Goal: Task Accomplishment & Management: Manage account settings

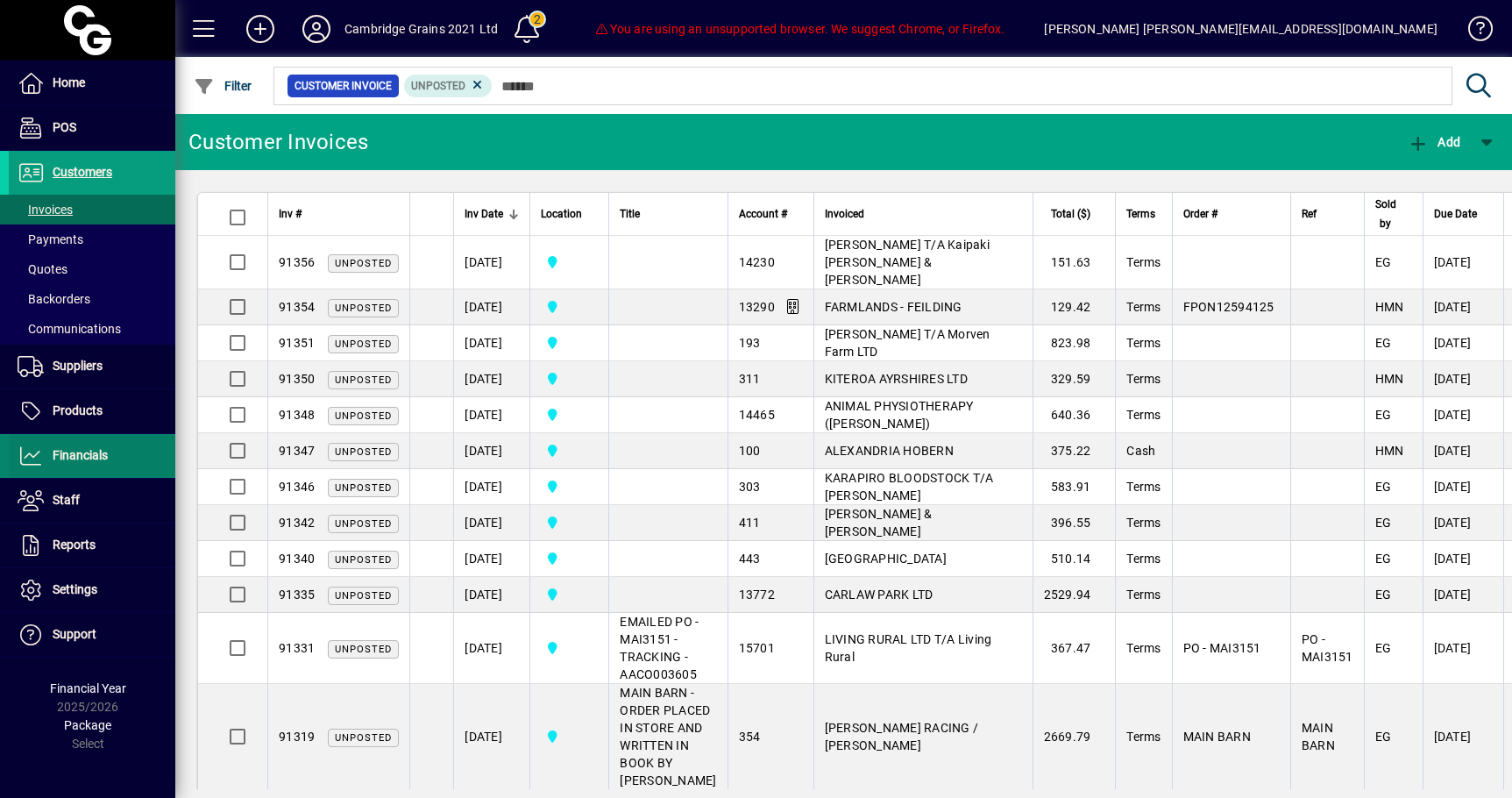
click at [84, 435] on span at bounding box center [92, 456] width 166 height 42
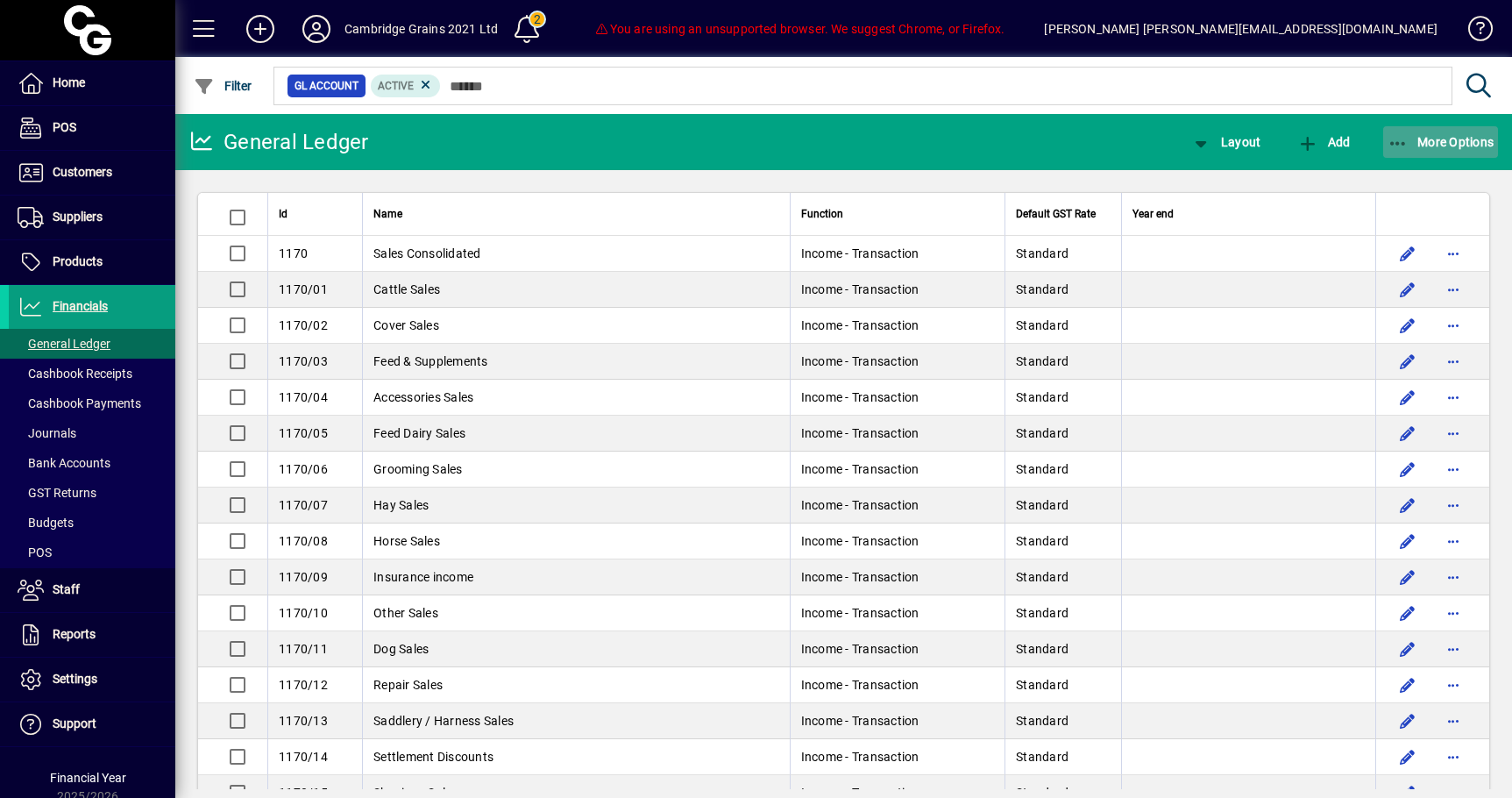
click at [1433, 146] on span "More Options" at bounding box center [1440, 141] width 106 height 14
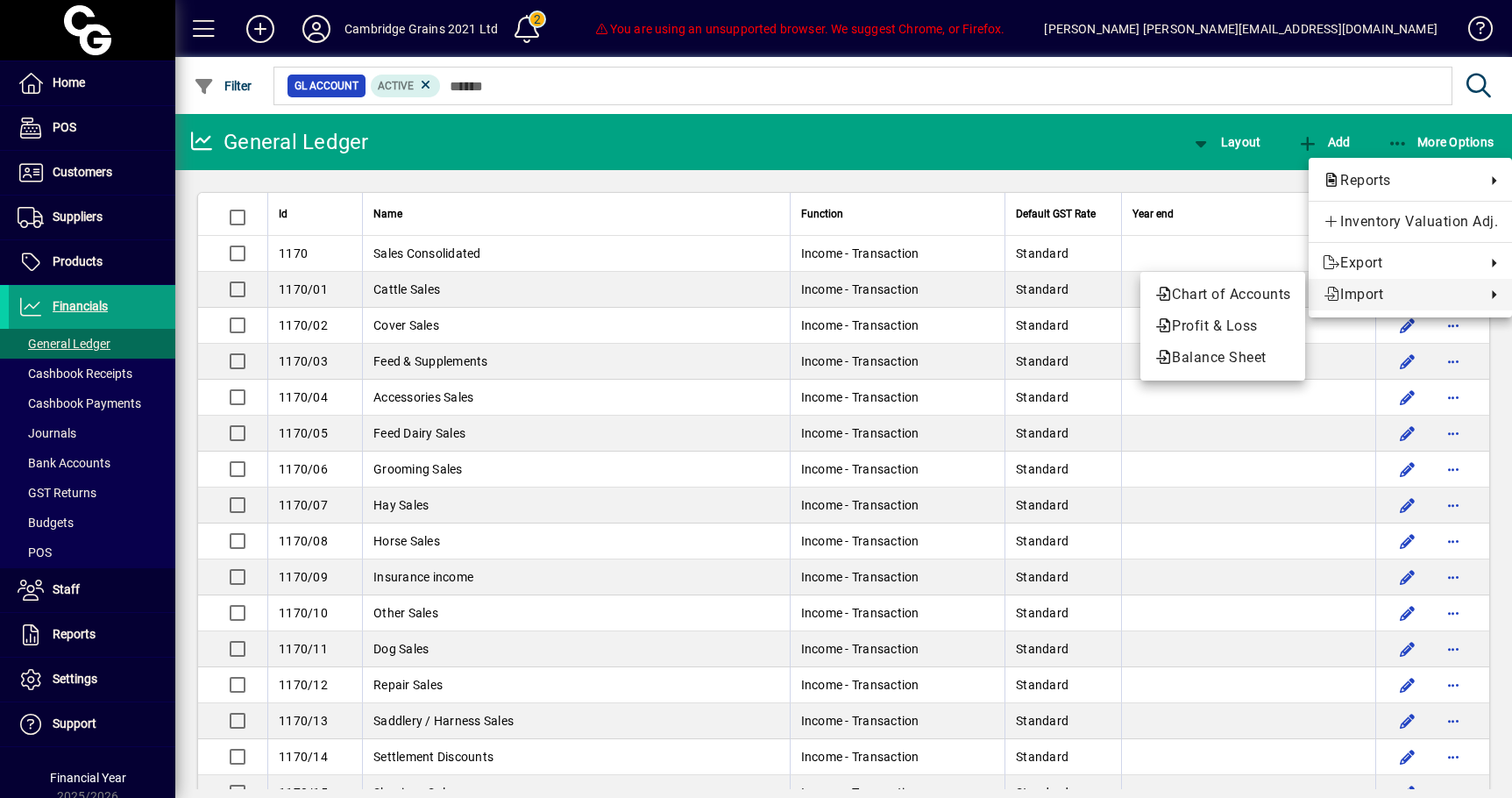
click at [68, 680] on div at bounding box center [756, 399] width 1512 height 798
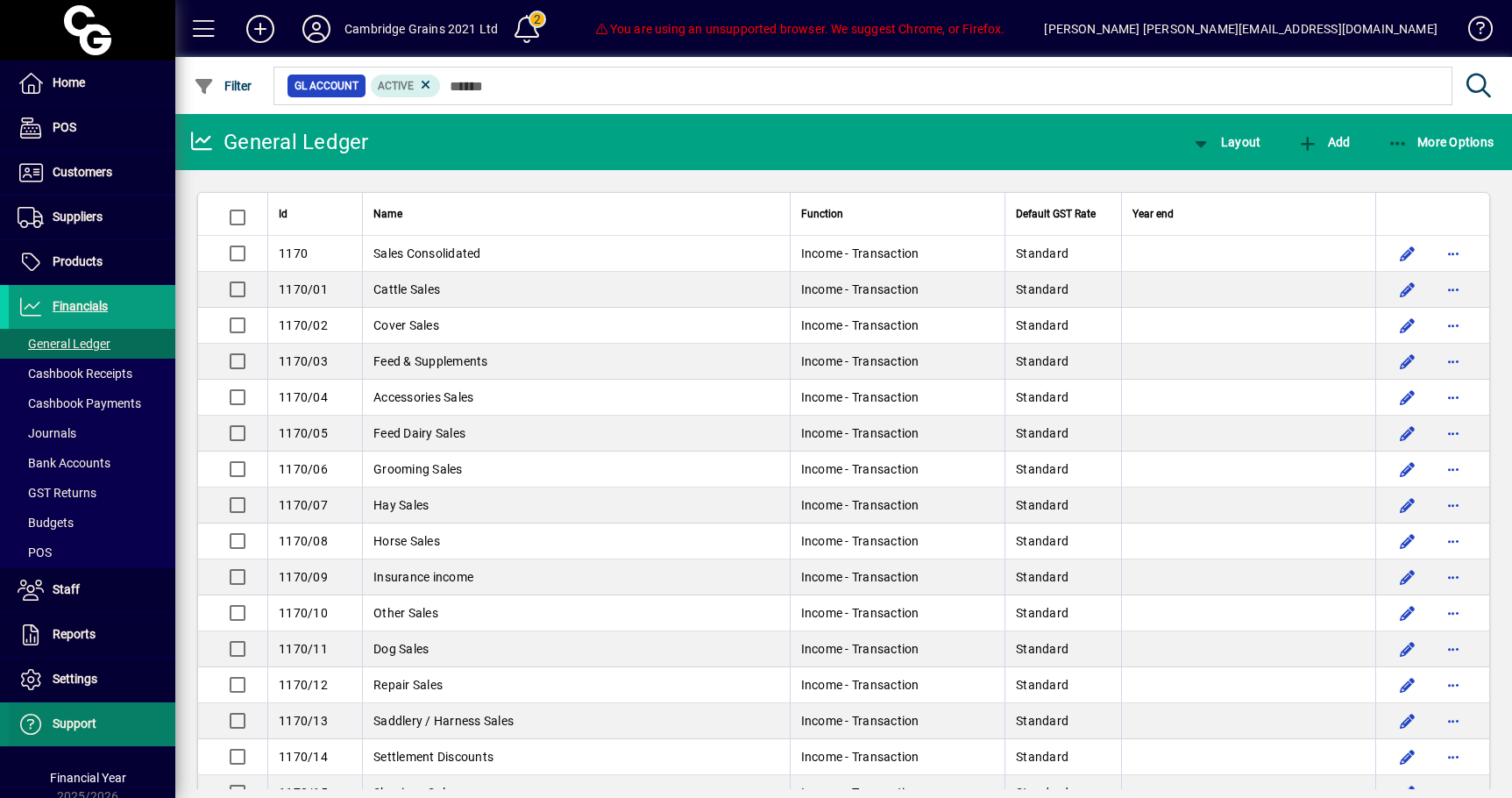
click at [84, 745] on span at bounding box center [92, 725] width 166 height 42
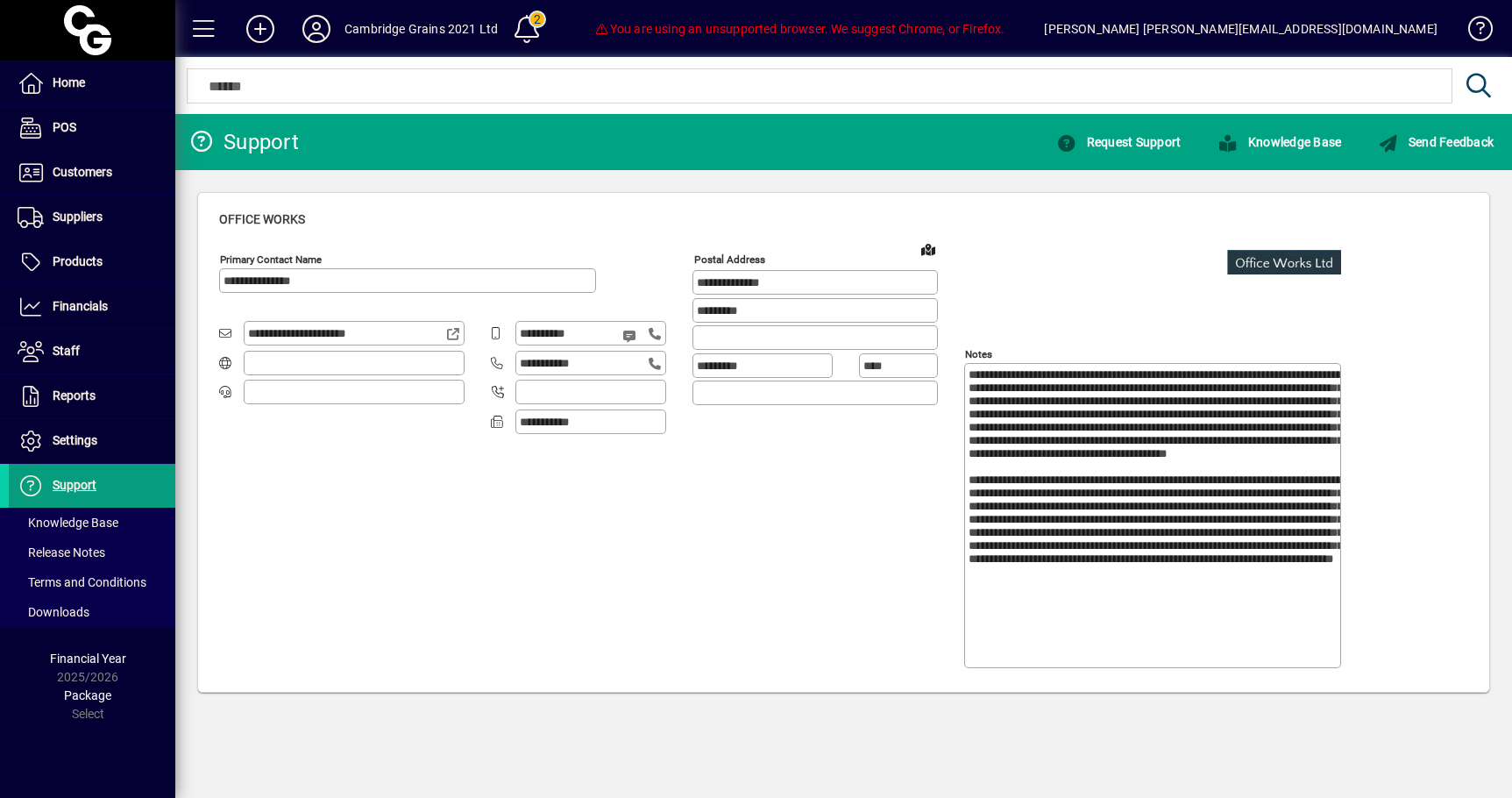
click at [270, 578] on div "**********" at bounding box center [456, 464] width 474 height 436
click at [106, 661] on span "Financial Year" at bounding box center [87, 658] width 76 height 14
click at [78, 677] on div "Financial Year 2025/2026" at bounding box center [87, 668] width 175 height 37
click at [96, 90] on span at bounding box center [92, 84] width 166 height 42
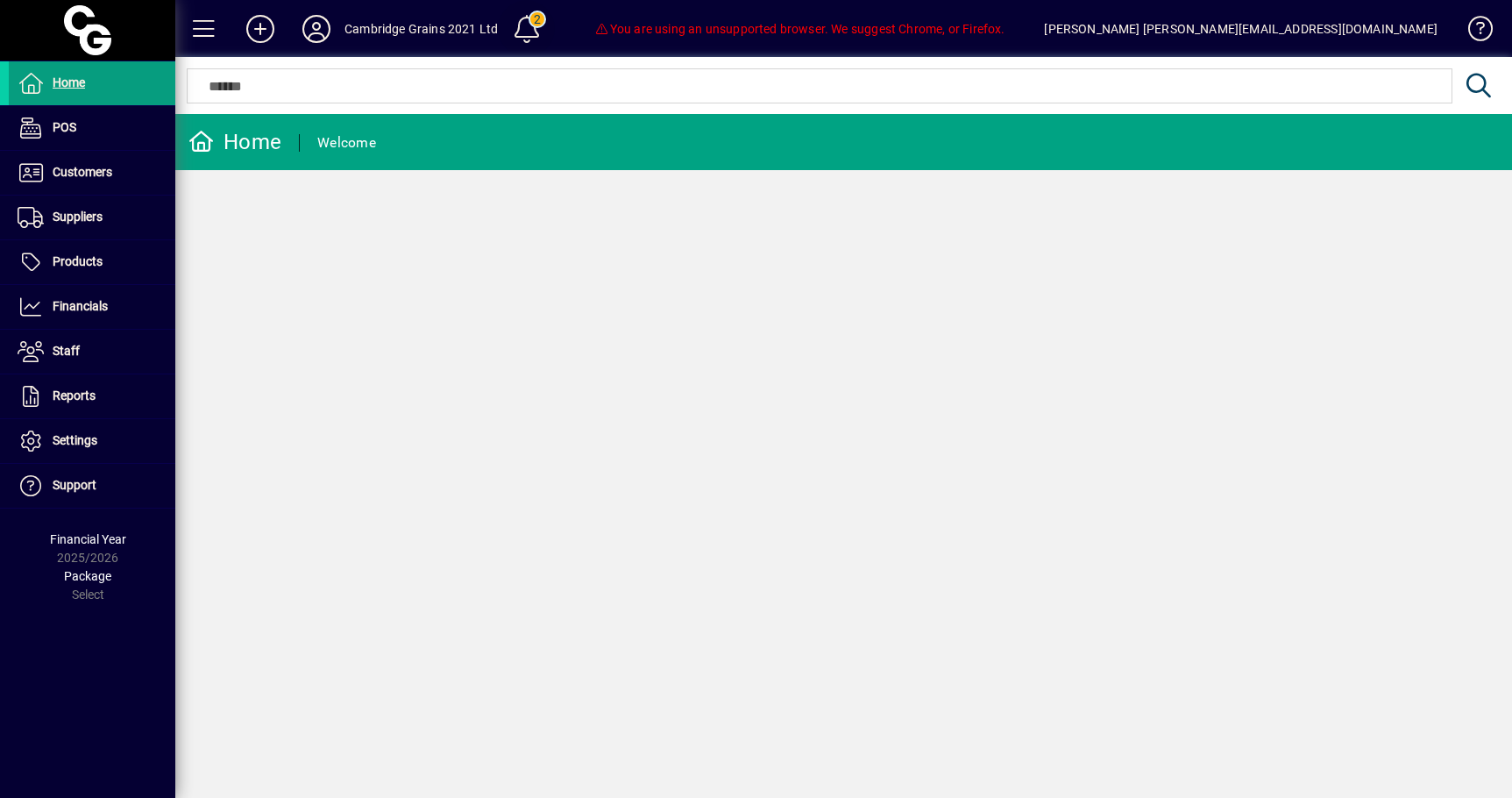
click at [510, 28] on span at bounding box center [527, 29] width 42 height 42
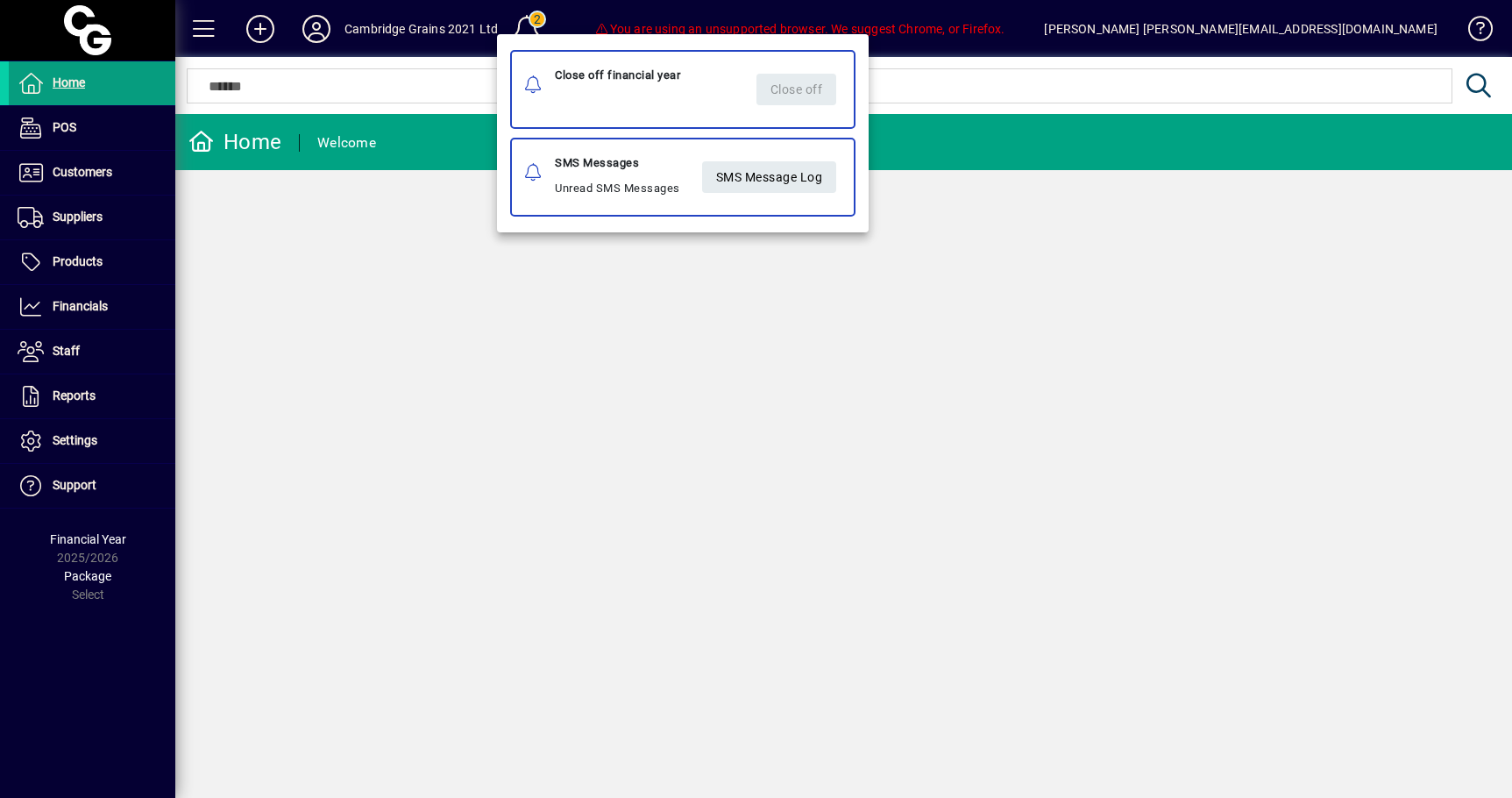
click at [581, 73] on div "Close off financial year" at bounding box center [617, 75] width 126 height 21
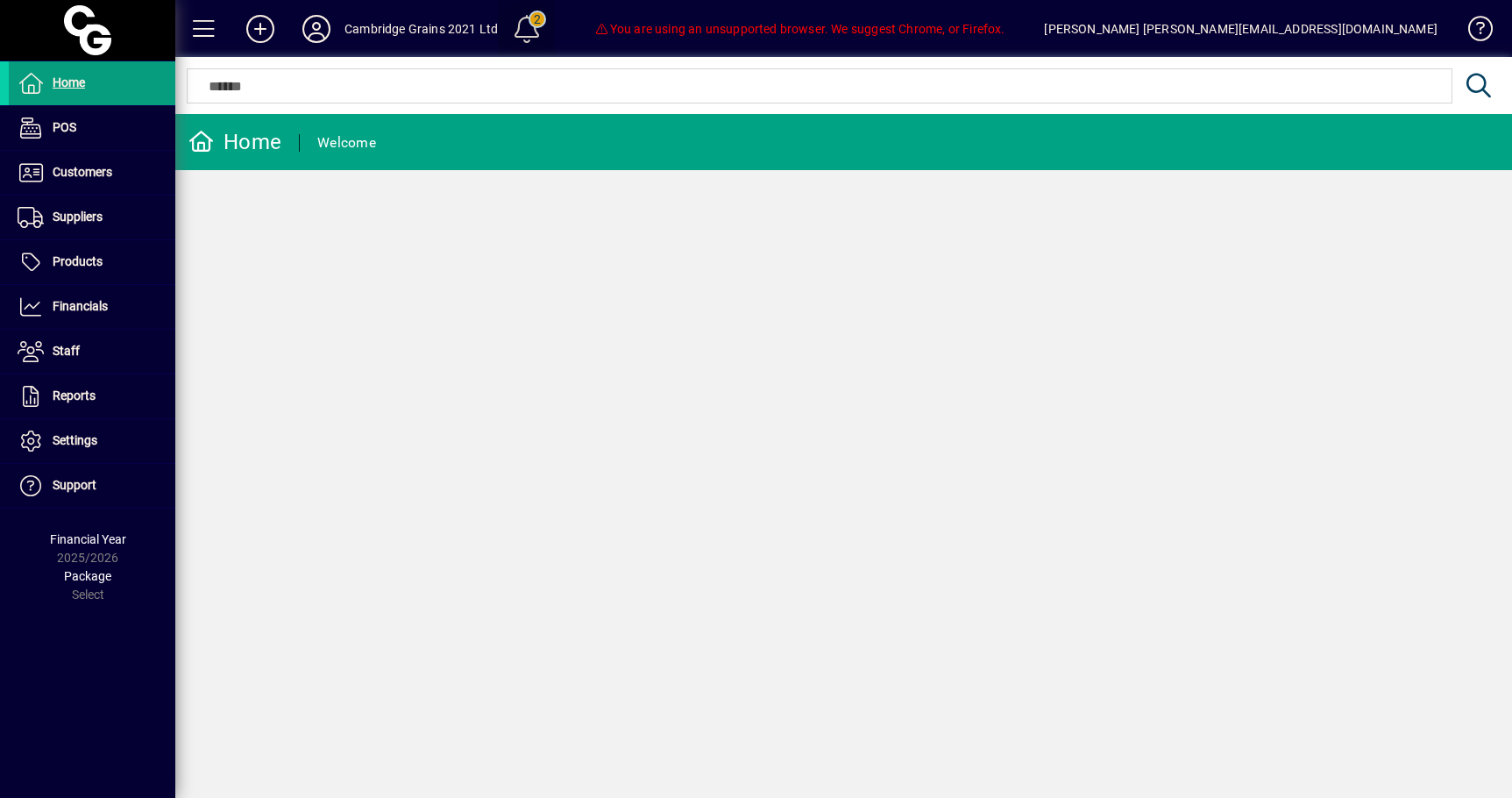
click at [519, 36] on span at bounding box center [527, 29] width 42 height 42
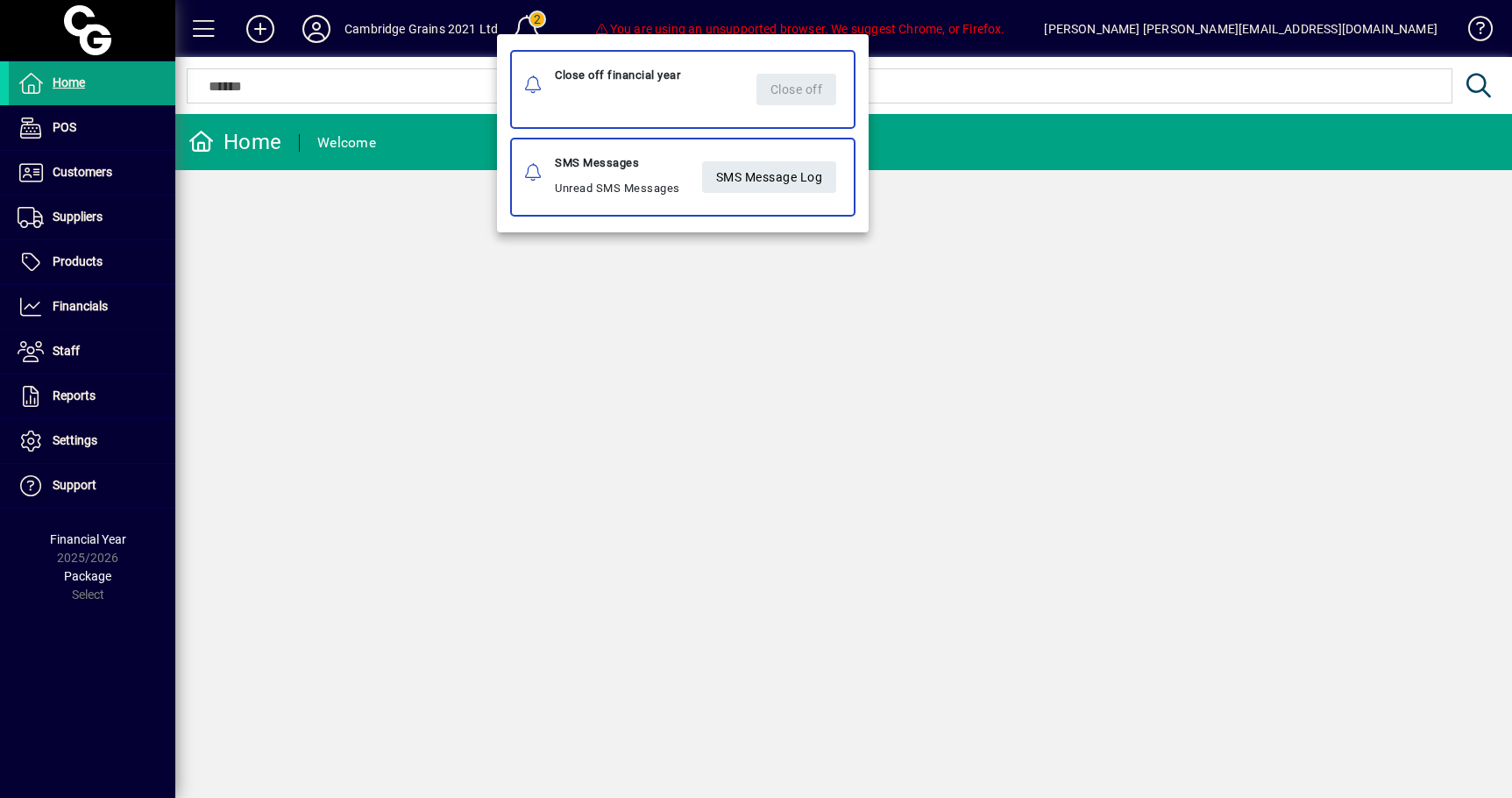
click at [532, 85] on mat-icon at bounding box center [535, 85] width 21 height 21
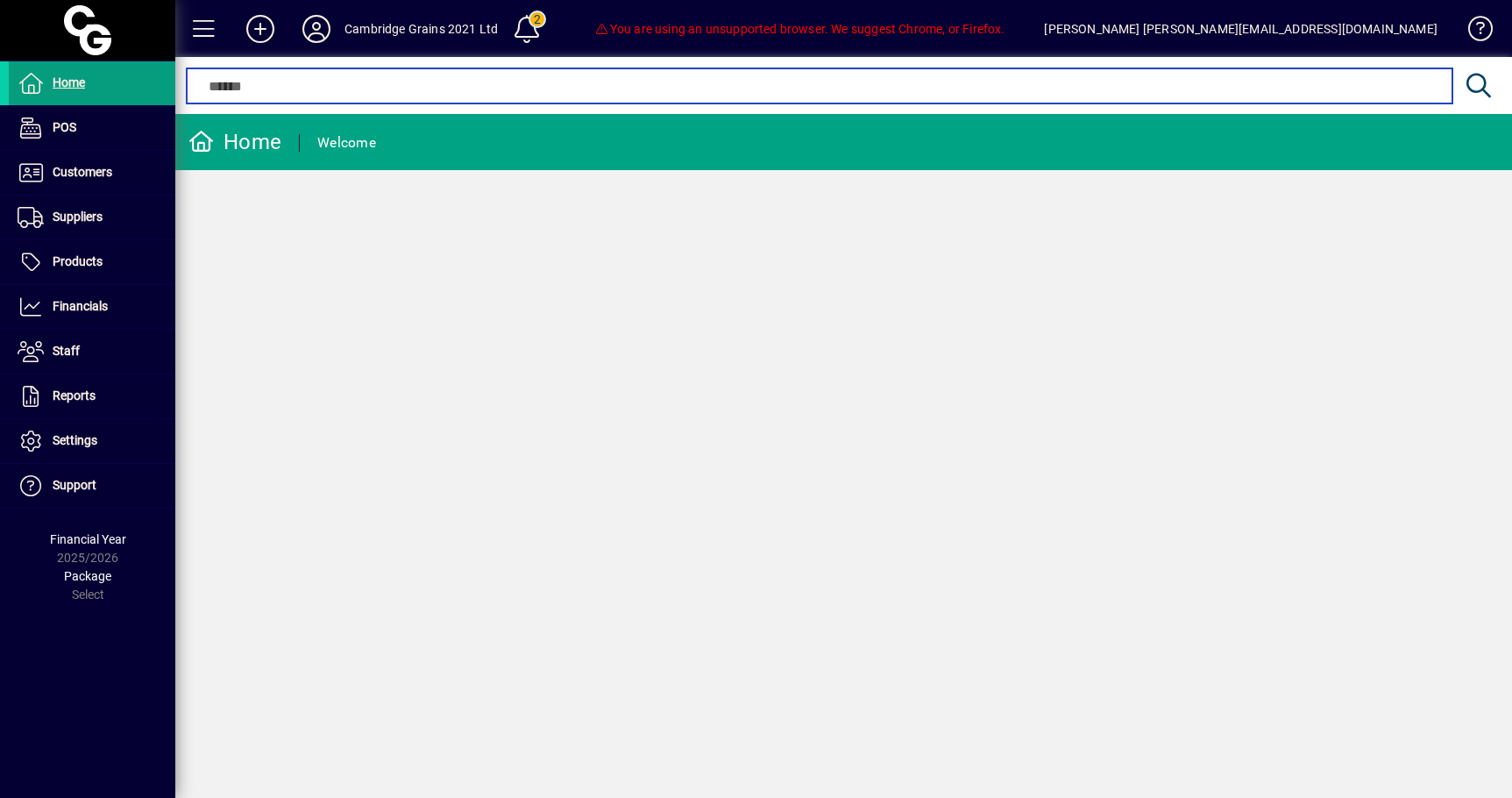
click at [532, 85] on input "text" at bounding box center [819, 85] width 1238 height 21
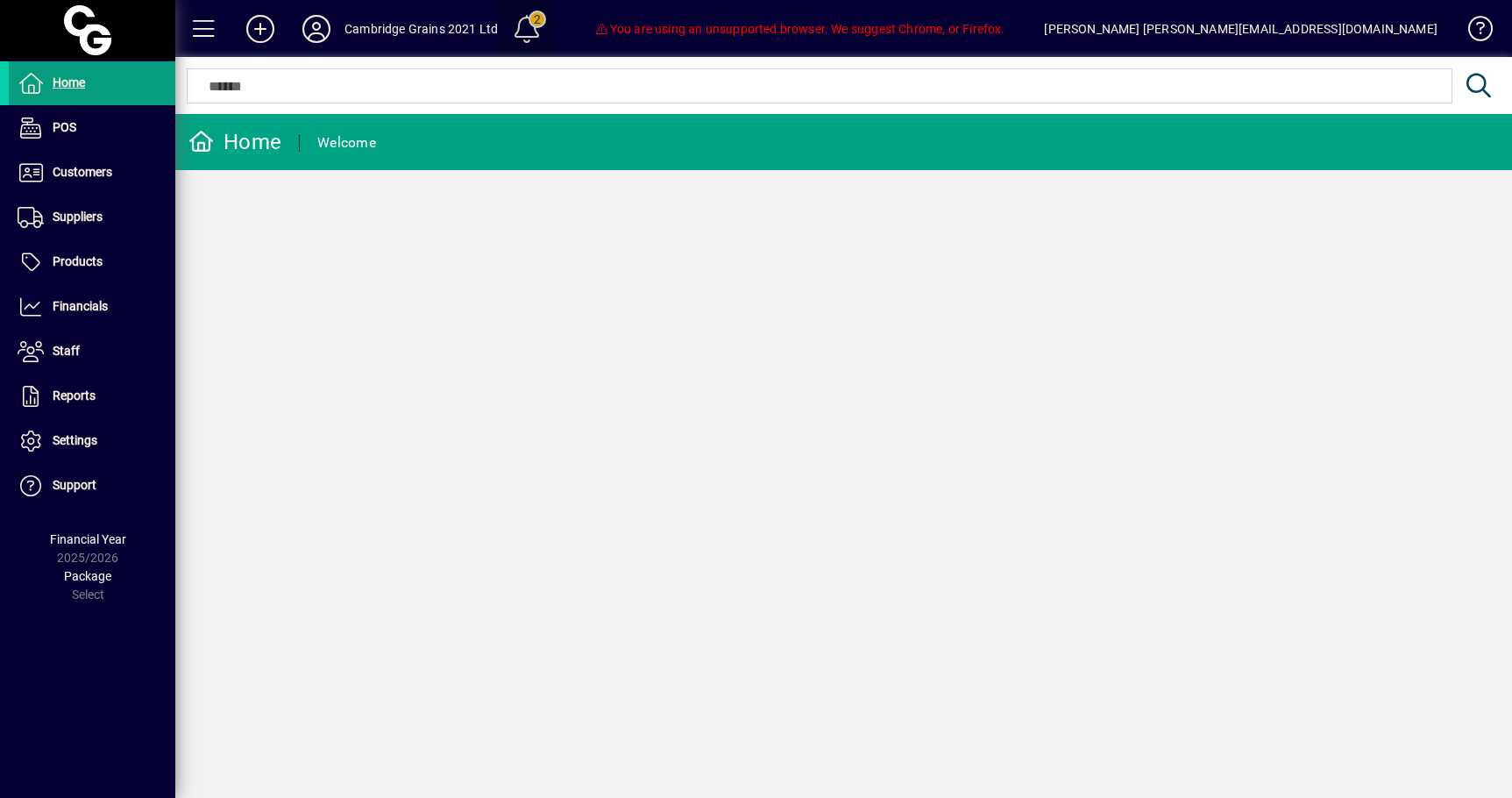
click at [532, 17] on span at bounding box center [527, 29] width 42 height 42
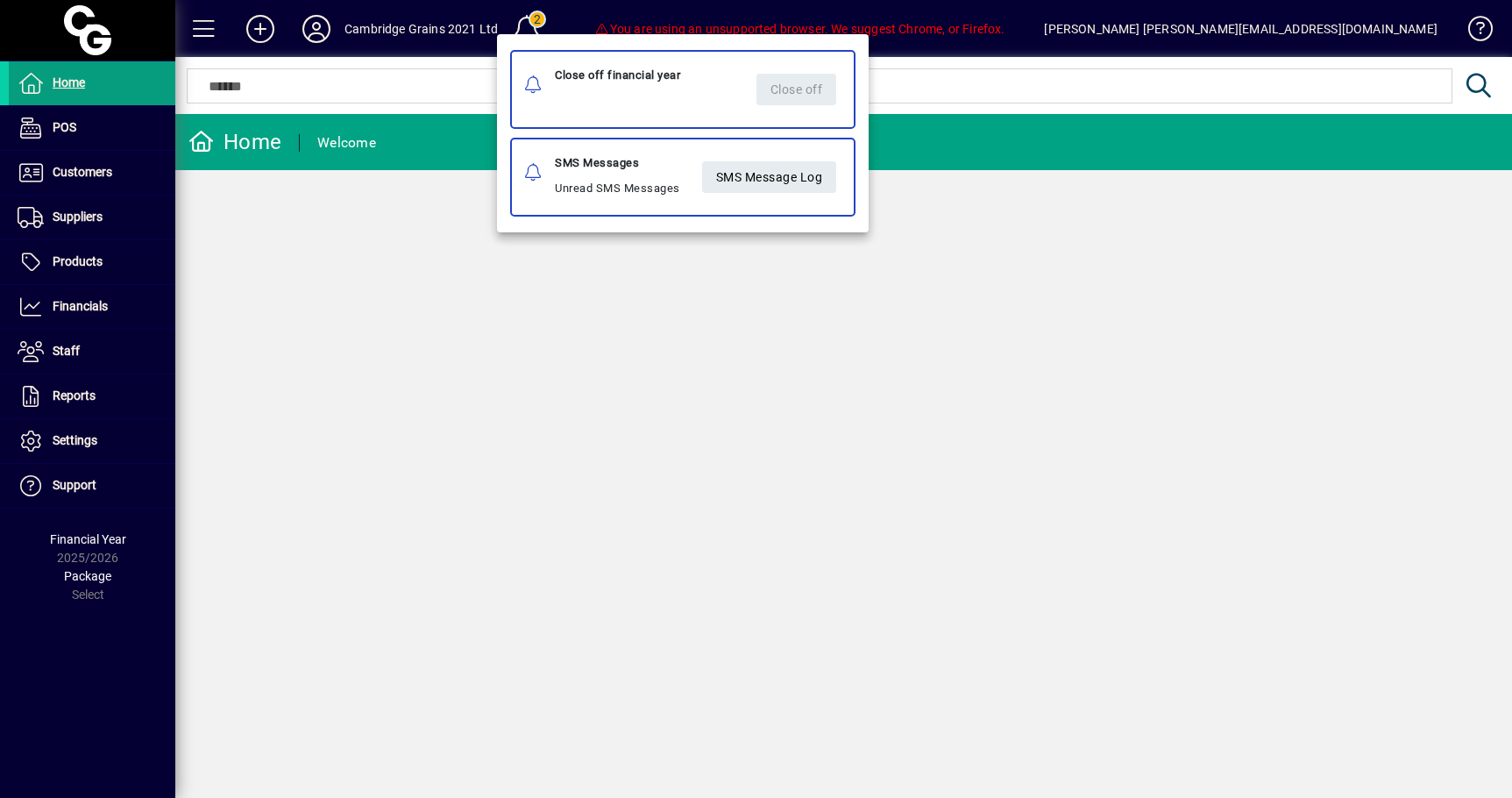
click at [378, 378] on div at bounding box center [756, 399] width 1512 height 798
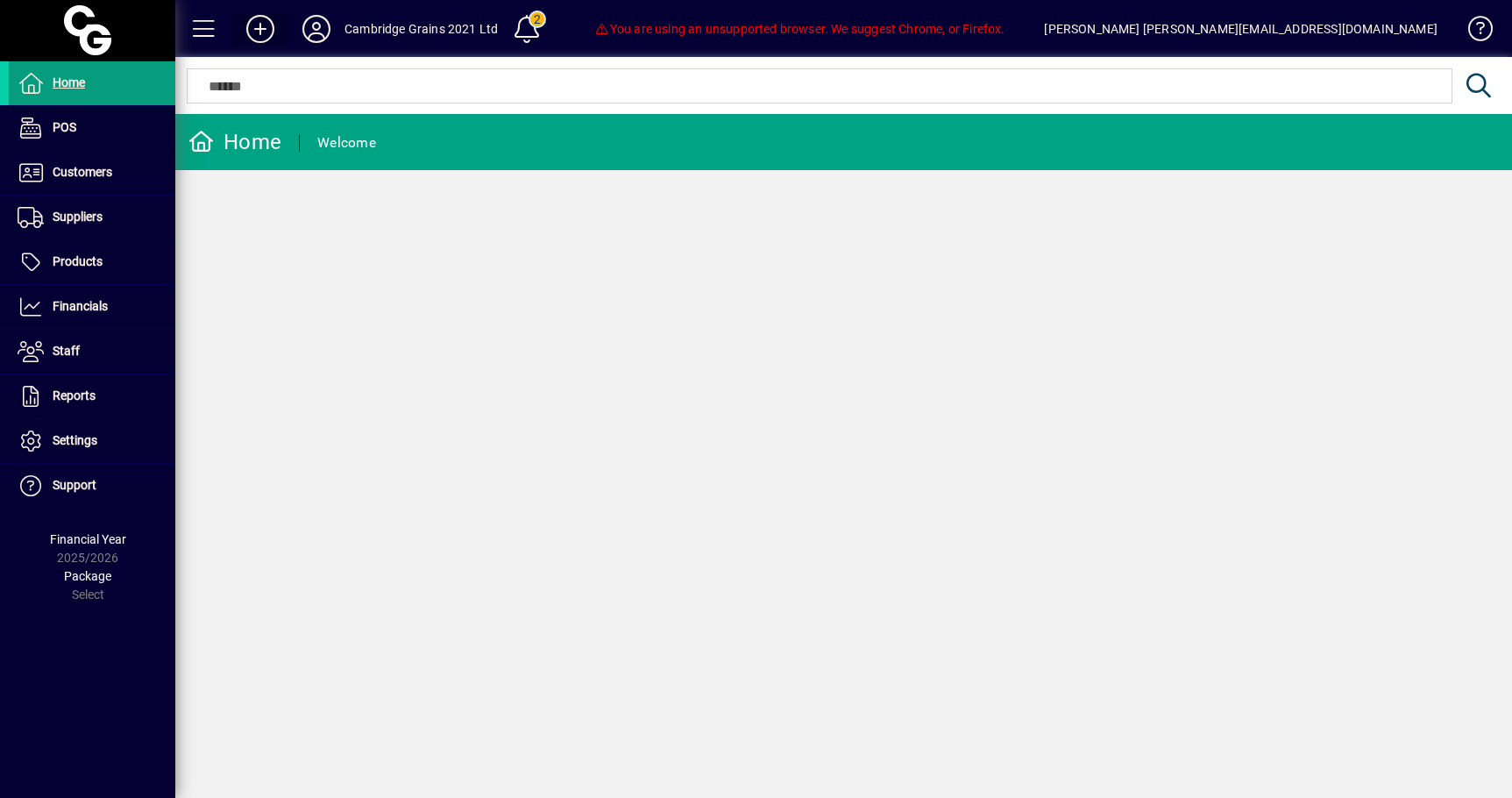
click at [268, 31] on icon at bounding box center [260, 28] width 35 height 28
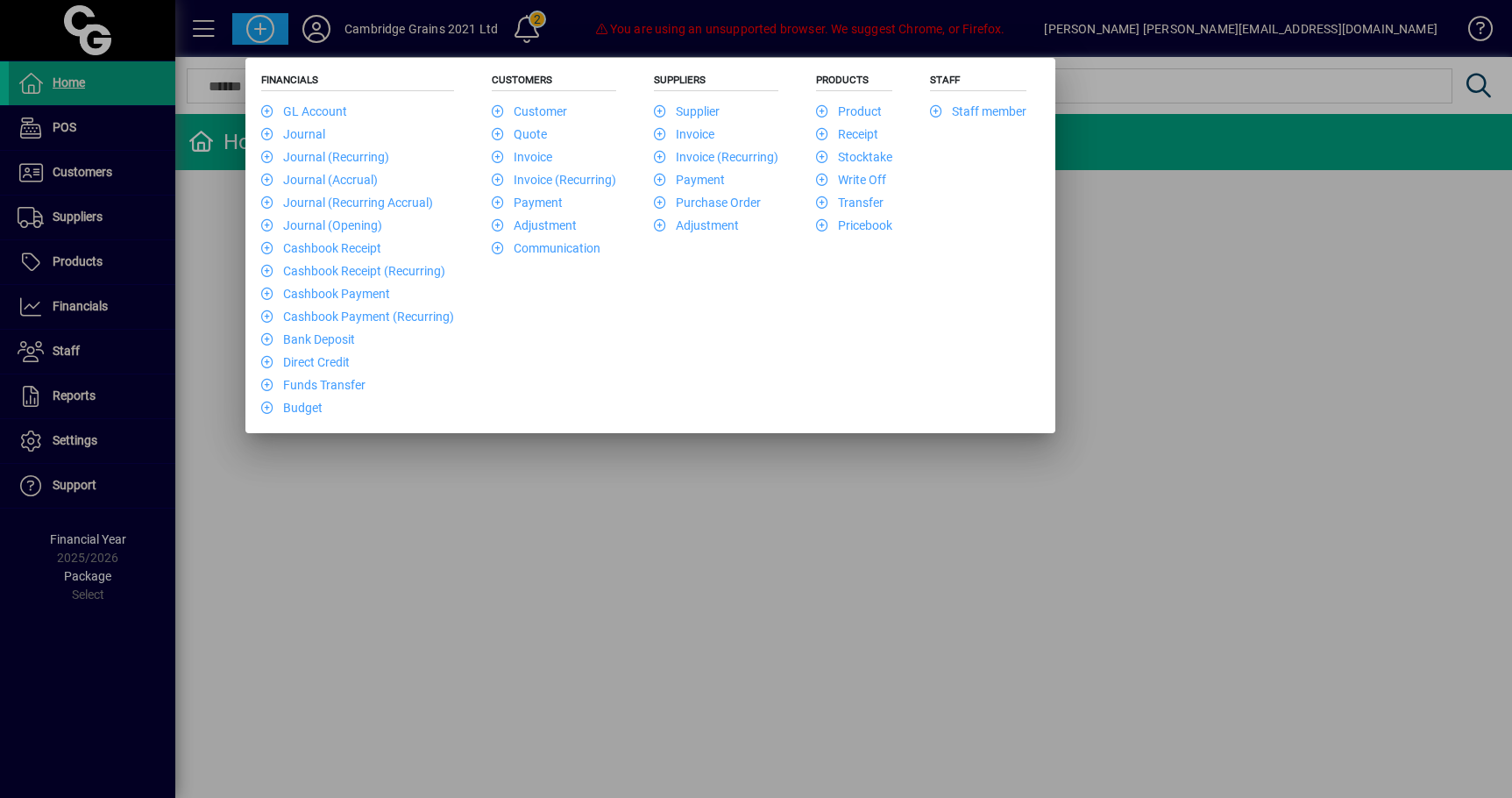
click at [474, 475] on div at bounding box center [756, 399] width 1512 height 798
